Goal: Communication & Community: Answer question/provide support

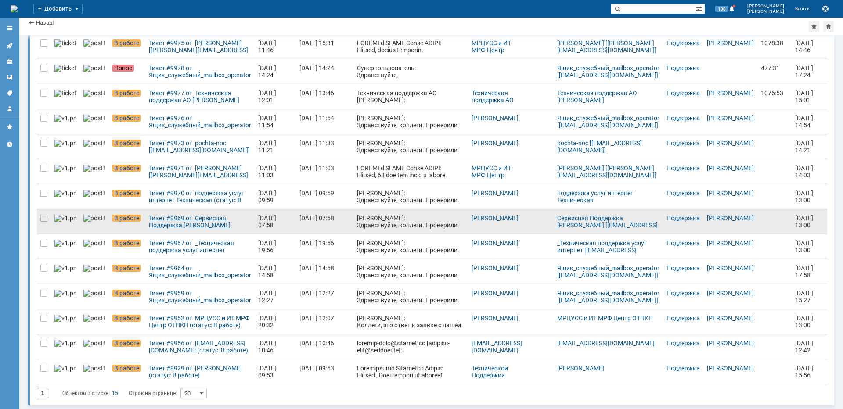
scroll to position [97, 0]
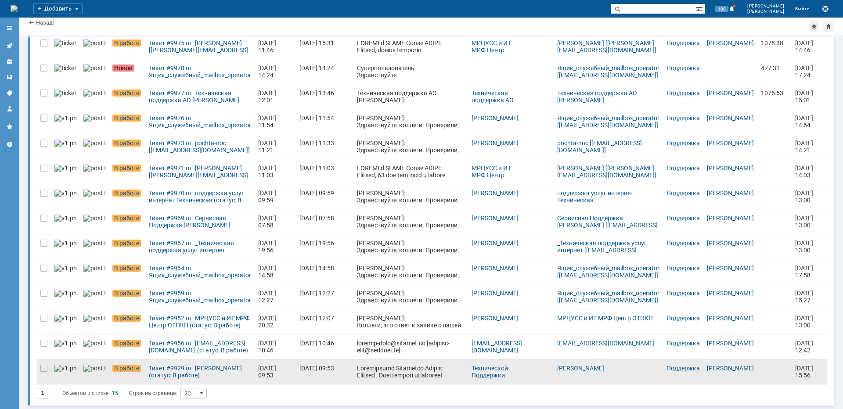
click at [164, 373] on div "Тикет #9929 от [PERSON_NAME] (статус: В работе)" at bounding box center [200, 372] width 102 height 14
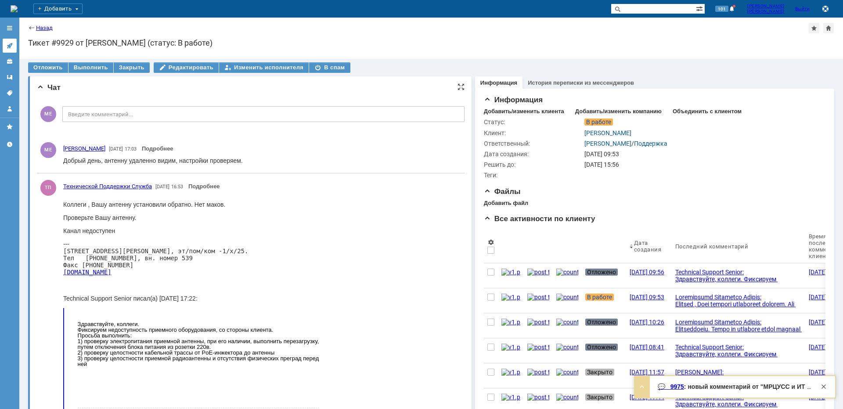
click at [11, 45] on icon at bounding box center [9, 45] width 7 height 7
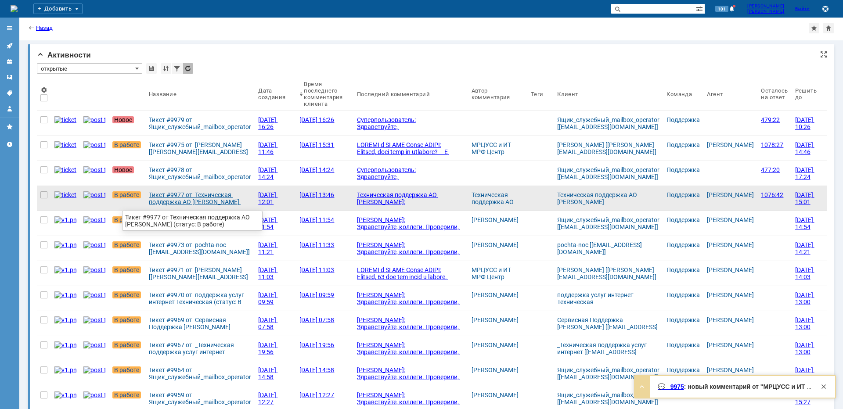
click at [159, 199] on div "Тикет #9977 от Техническая поддержка АО [PERSON_NAME] (статус: В работе)" at bounding box center [200, 198] width 102 height 14
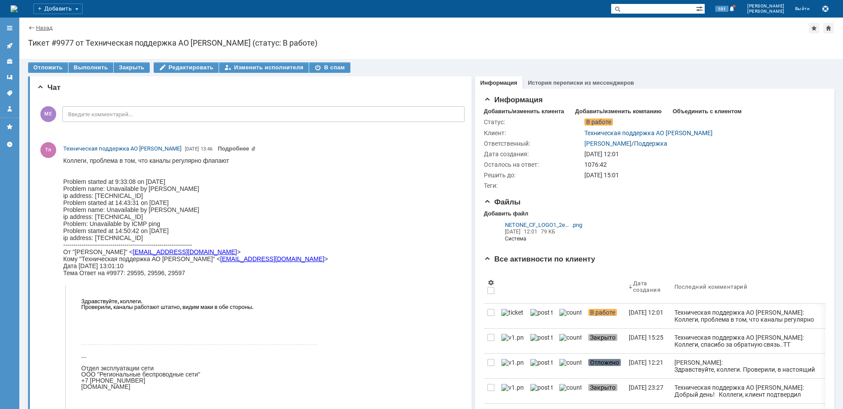
click at [36, 28] on link "Назад" at bounding box center [44, 28] width 17 height 7
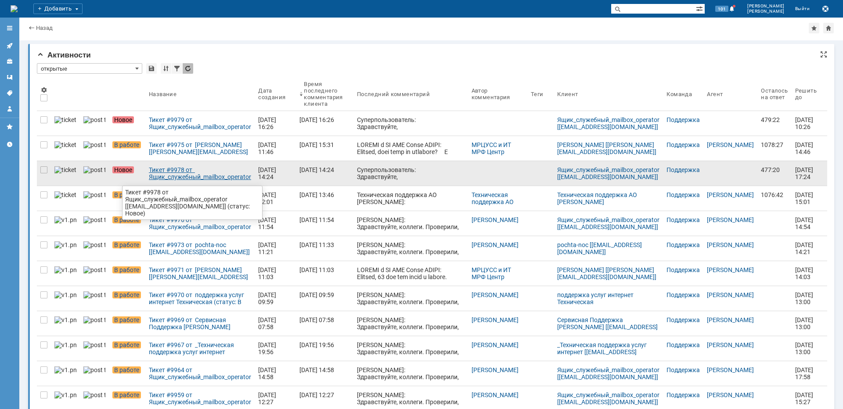
click at [164, 170] on div "Тикет #9978 от Ящик_служебный_mailbox_operator [[EMAIL_ADDRESS][DOMAIN_NAME]] (…" at bounding box center [200, 173] width 102 height 14
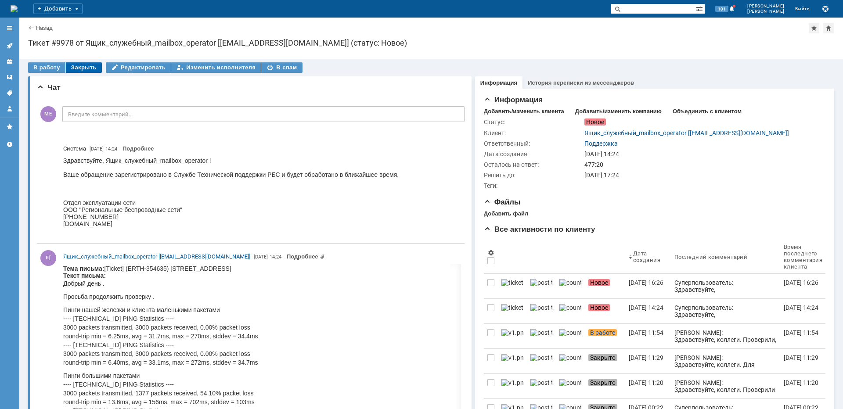
click at [84, 68] on div "Закрыть" at bounding box center [84, 67] width 36 height 11
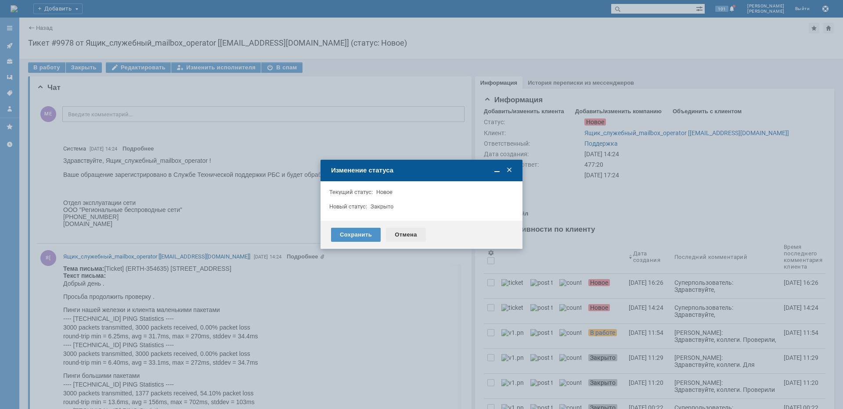
click at [395, 236] on div "Отмена" at bounding box center [406, 235] width 40 height 14
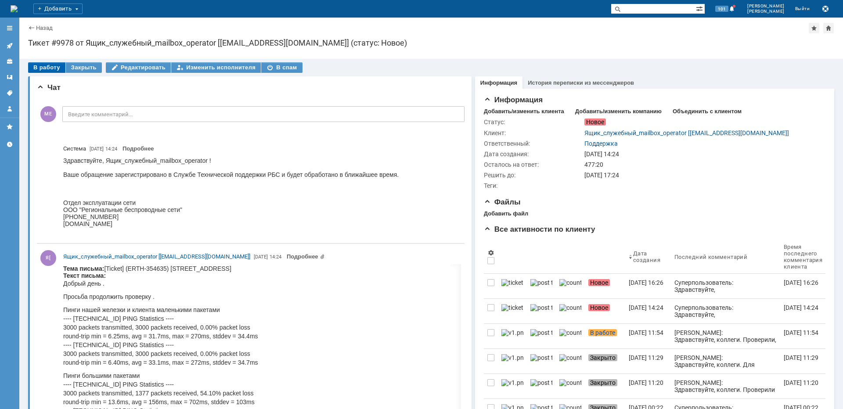
click at [45, 69] on div "В работу" at bounding box center [46, 67] width 37 height 11
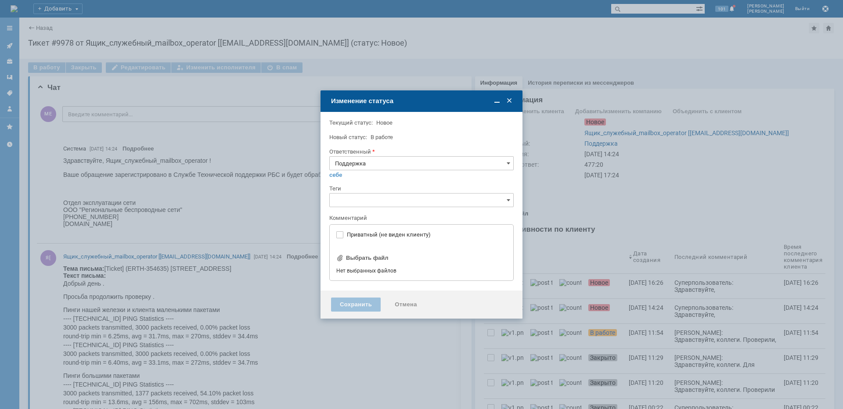
type input "[не указано]"
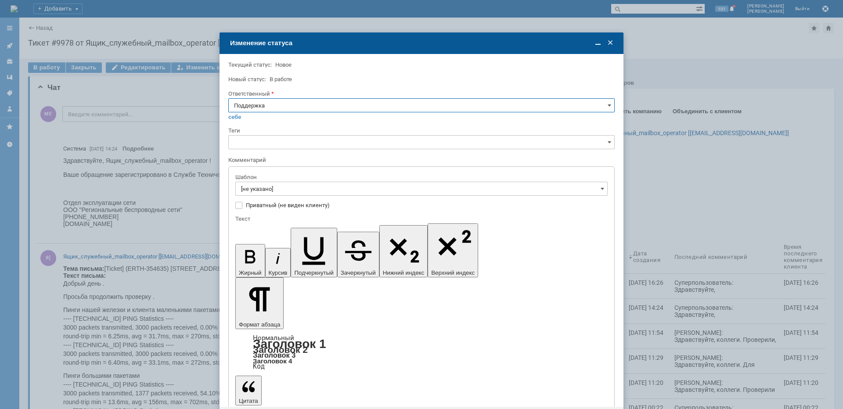
click at [264, 110] on input "Поддержка" at bounding box center [421, 105] width 386 height 14
click at [274, 196] on span "[PERSON_NAME]" at bounding box center [421, 193] width 375 height 7
type input "[PERSON_NAME]"
click at [273, 192] on input "[не указано]" at bounding box center [421, 189] width 372 height 14
type input "[PERSON_NAME]"
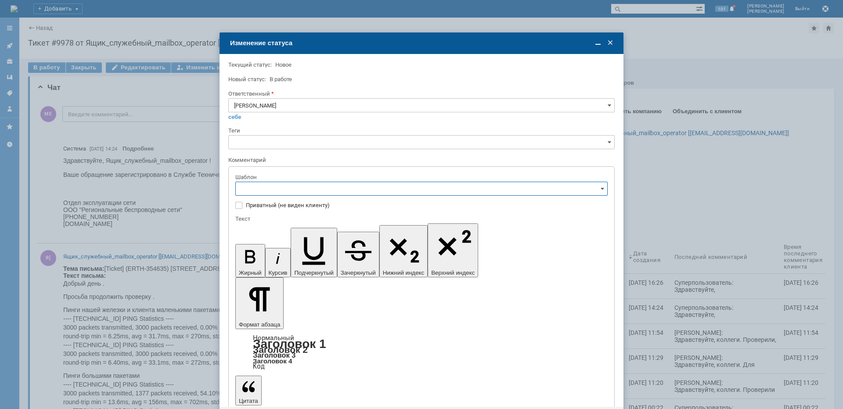
scroll to position [132, 0]
click at [308, 248] on span "[операторы] штатно потерь нет" at bounding box center [421, 247] width 361 height 7
type input "[операторы] штатно потерь нет"
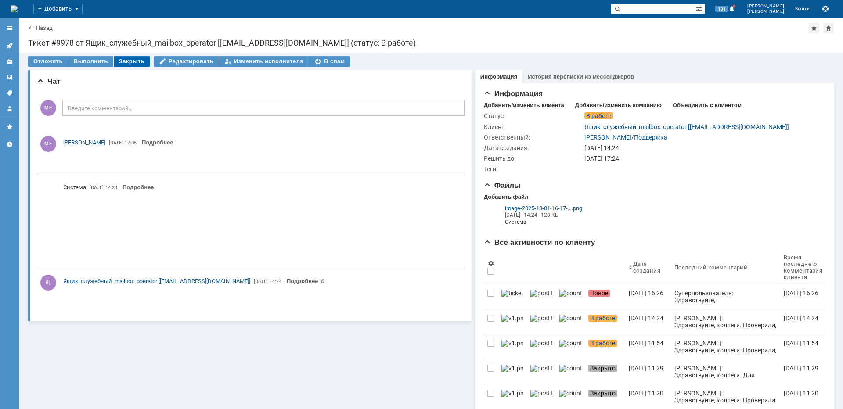
click at [128, 60] on div "Закрыть" at bounding box center [132, 61] width 36 height 11
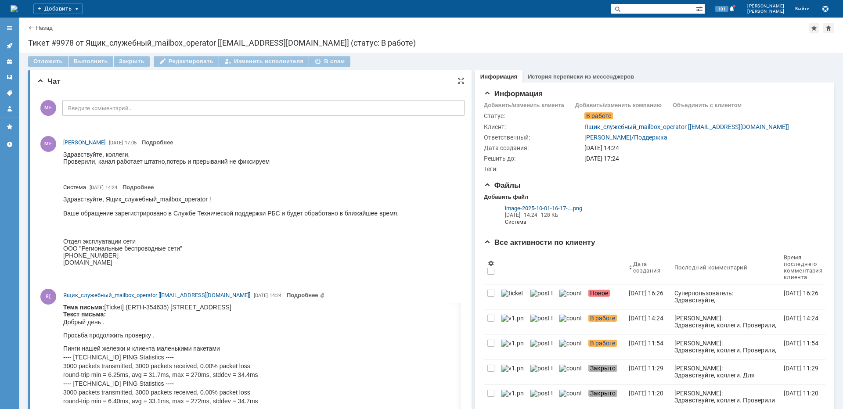
scroll to position [0, 0]
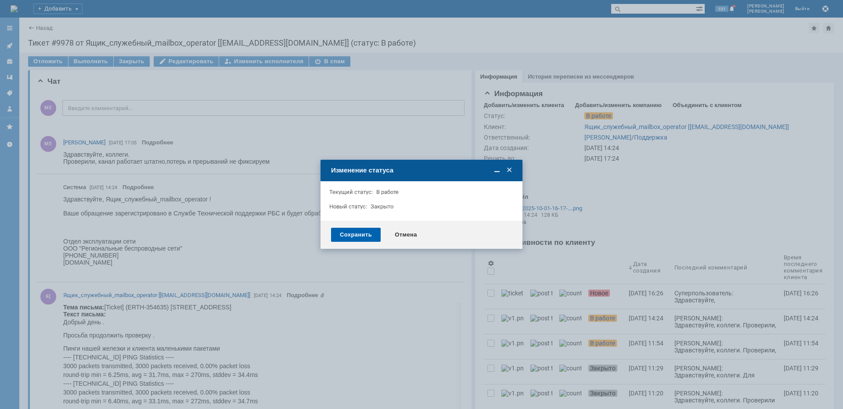
click at [347, 232] on div "Сохранить" at bounding box center [356, 235] width 50 height 14
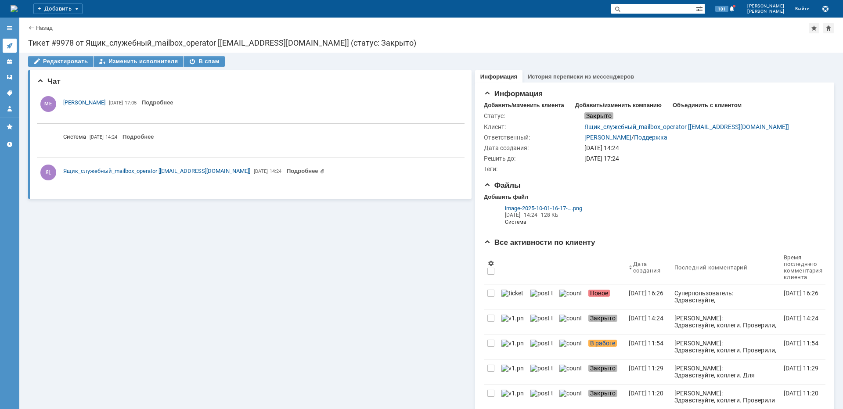
click at [13, 43] on link at bounding box center [10, 46] width 14 height 14
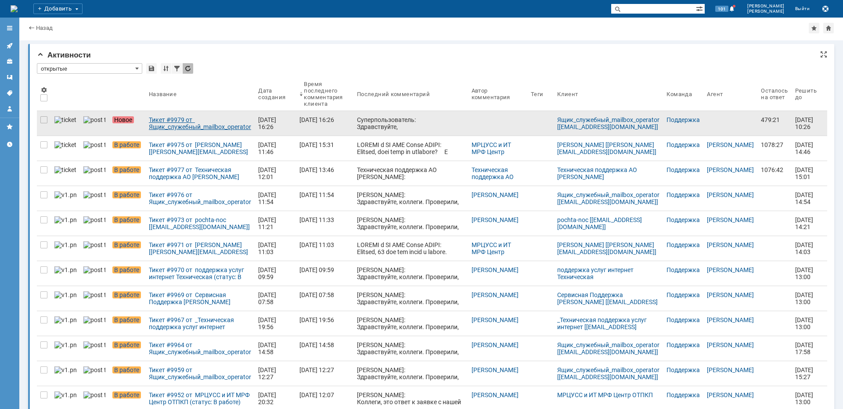
click at [157, 120] on div "Тикет #9979 от Ящик_служебный_mailbox_operator [[EMAIL_ADDRESS][DOMAIN_NAME]] (…" at bounding box center [200, 123] width 102 height 14
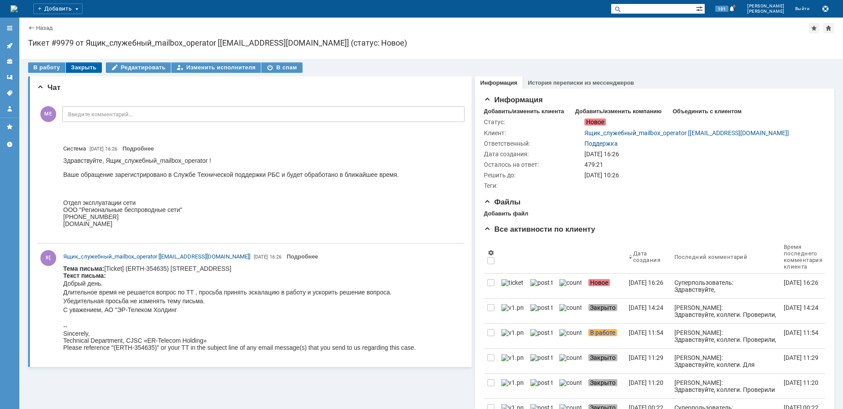
click at [88, 68] on div "Закрыть" at bounding box center [84, 67] width 36 height 11
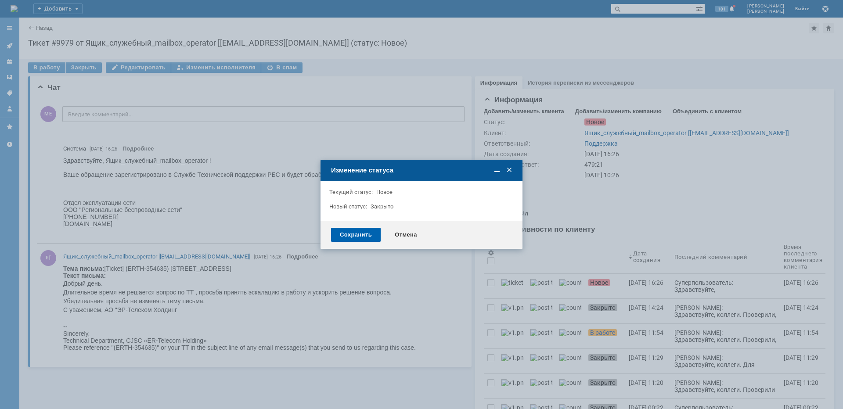
click at [346, 237] on div "Сохранить" at bounding box center [356, 235] width 50 height 14
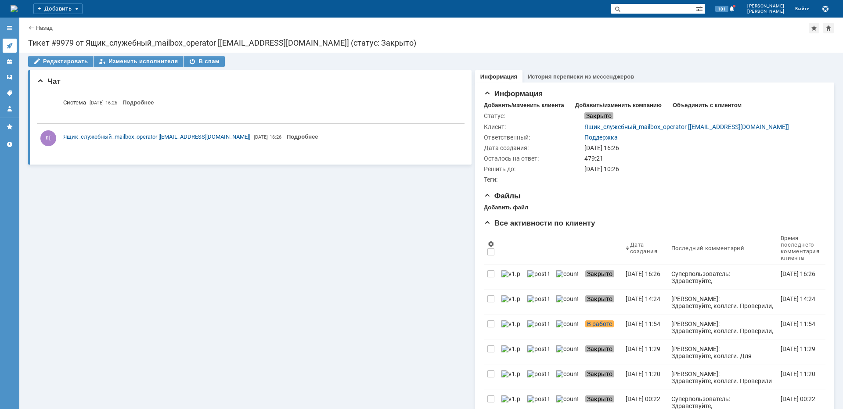
click at [7, 43] on icon at bounding box center [9, 45] width 7 height 7
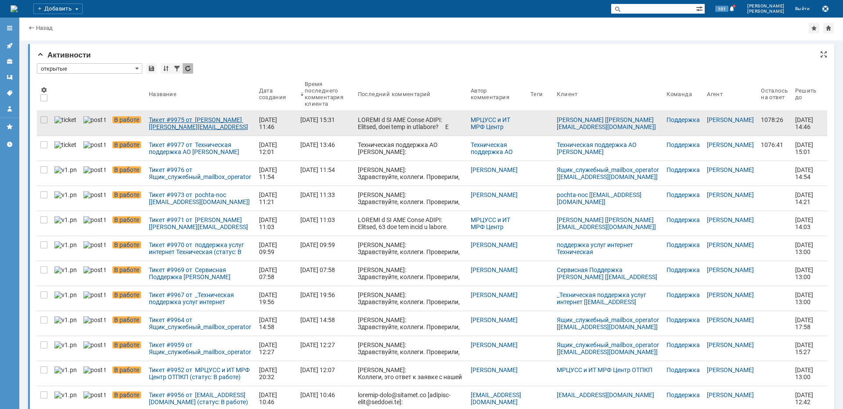
click at [167, 124] on div "Тикет #9975 от [PERSON_NAME] [[PERSON_NAME][EMAIL_ADDRESS][DOMAIN_NAME]] (стату…" at bounding box center [200, 123] width 103 height 14
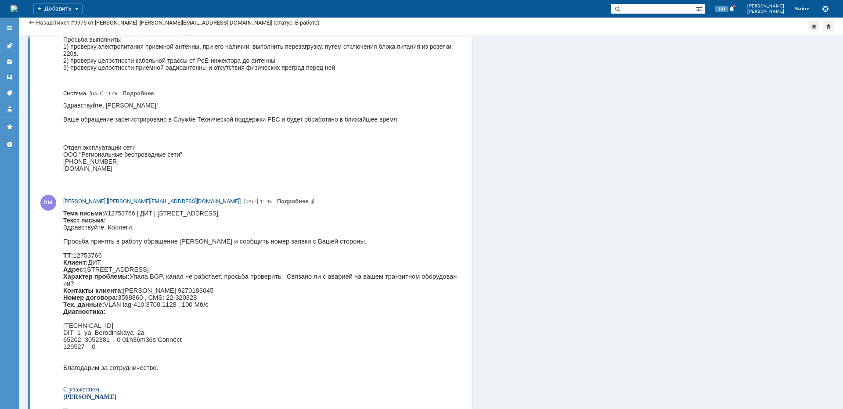
scroll to position [2386, 0]
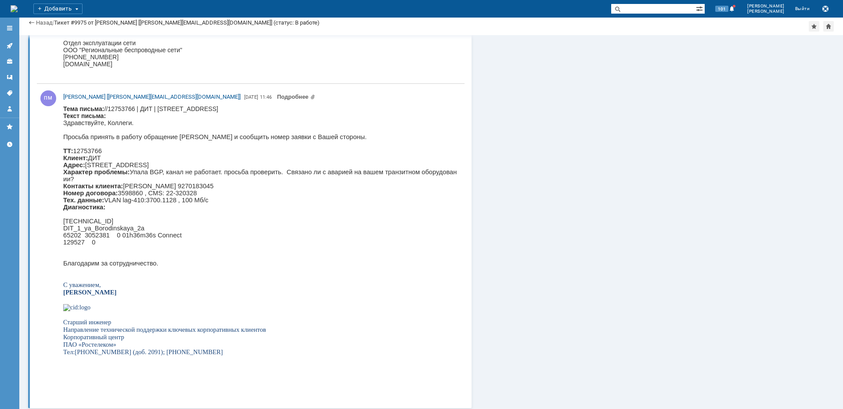
click at [250, 172] on p "Здравствуйте, Коллеги. Просьба принять в работу обращение Клиента и сообщить но…" at bounding box center [260, 192] width 394 height 147
click at [250, 173] on p "Здравствуйте, Коллеги. Просьба принять в работу обращение Клиента и сообщить но…" at bounding box center [260, 192] width 394 height 147
click at [239, 172] on p "Здравствуйте, Коллеги. Просьба принять в работу обращение Клиента и сообщить но…" at bounding box center [260, 192] width 394 height 147
copy p "Бородинская"
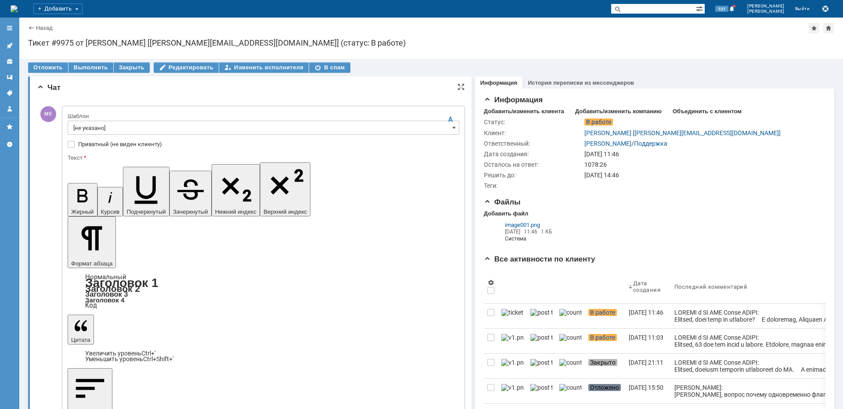
scroll to position [0, 0]
